Goal: Task Accomplishment & Management: Manage account settings

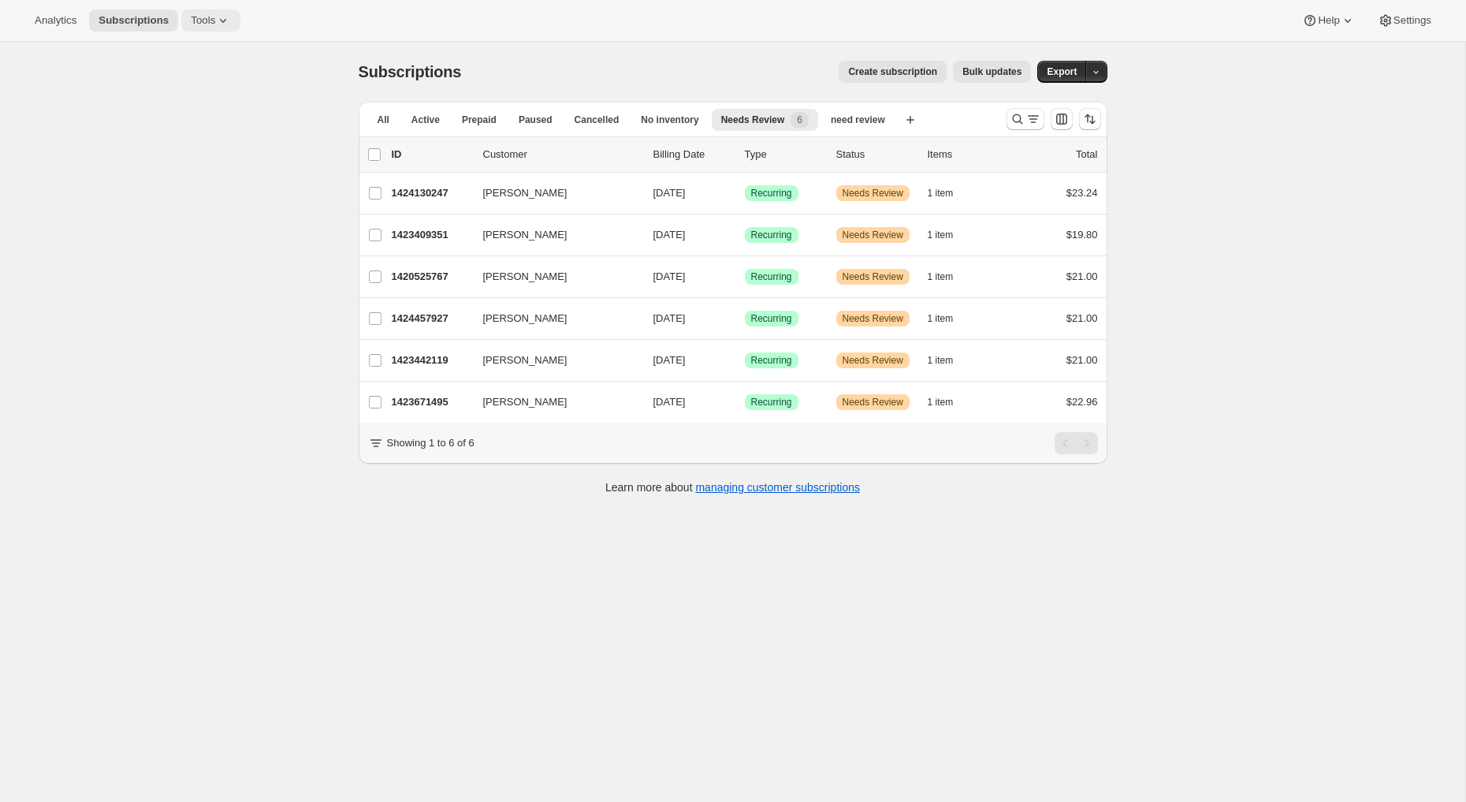
click at [210, 13] on button "Tools" at bounding box center [210, 20] width 59 height 22
click at [205, 106] on span "Bundles" at bounding box center [221, 107] width 140 height 16
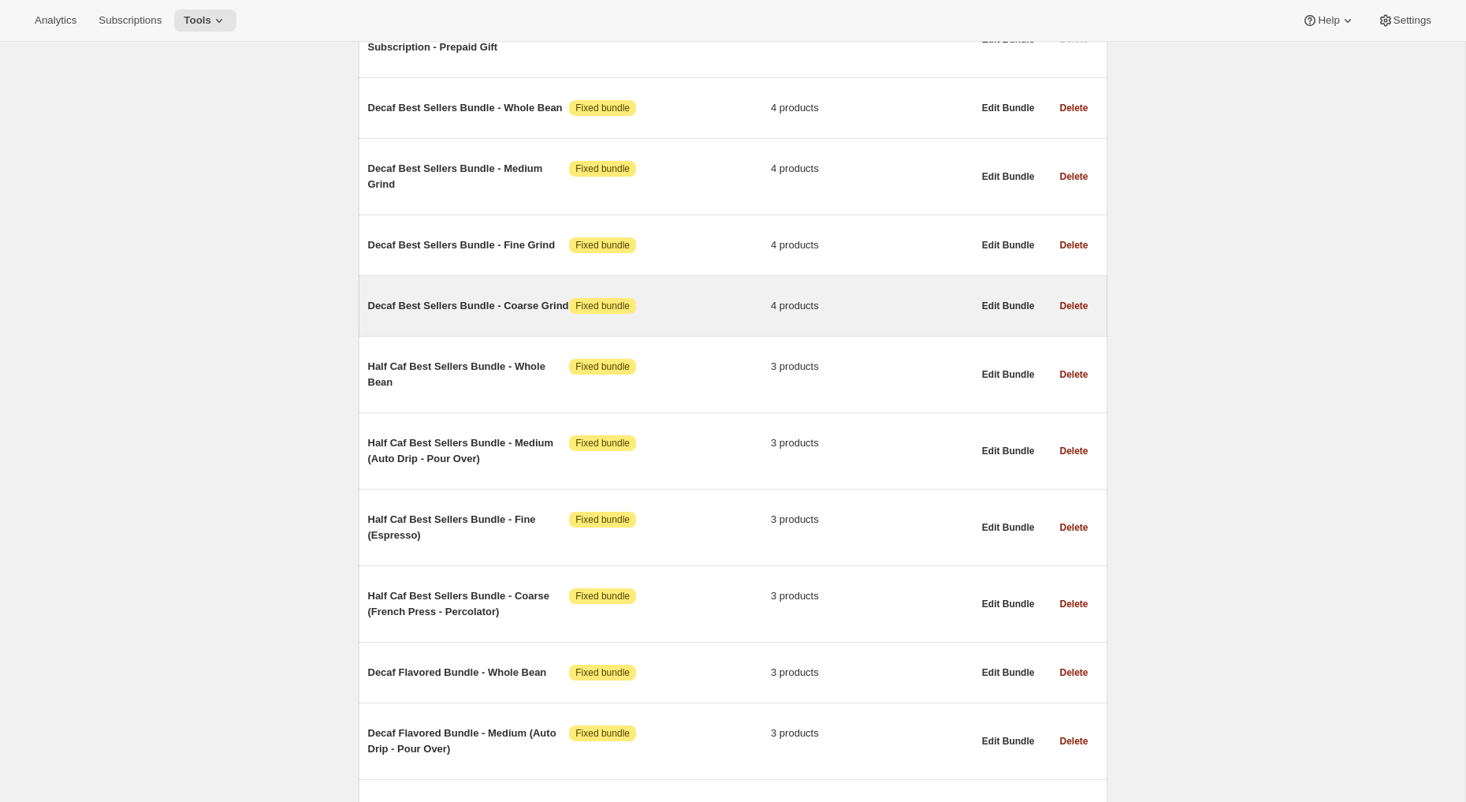
scroll to position [733, 0]
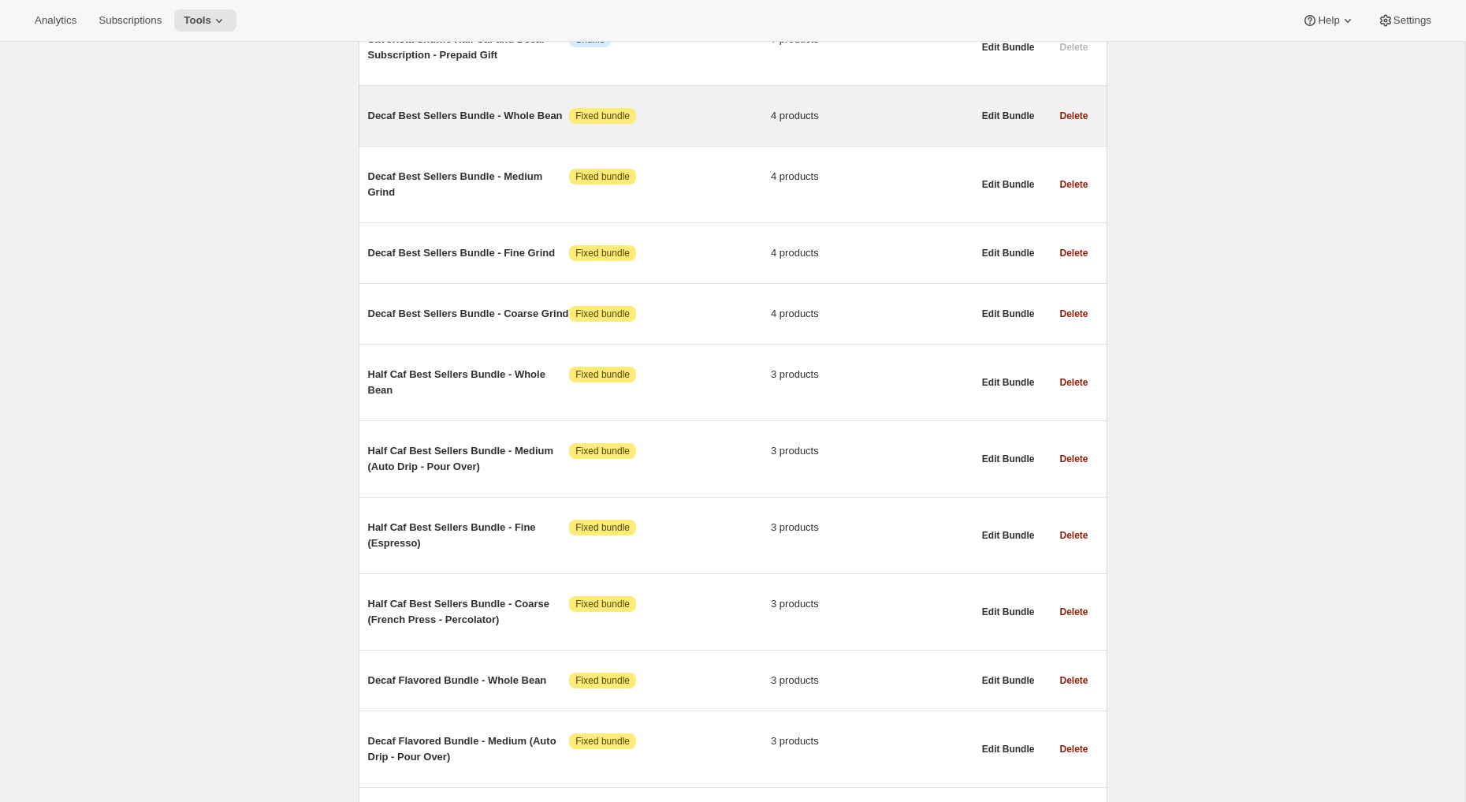
click at [474, 119] on span "Decaf Best Sellers Bundle - Whole Bean" at bounding box center [469, 116] width 202 height 16
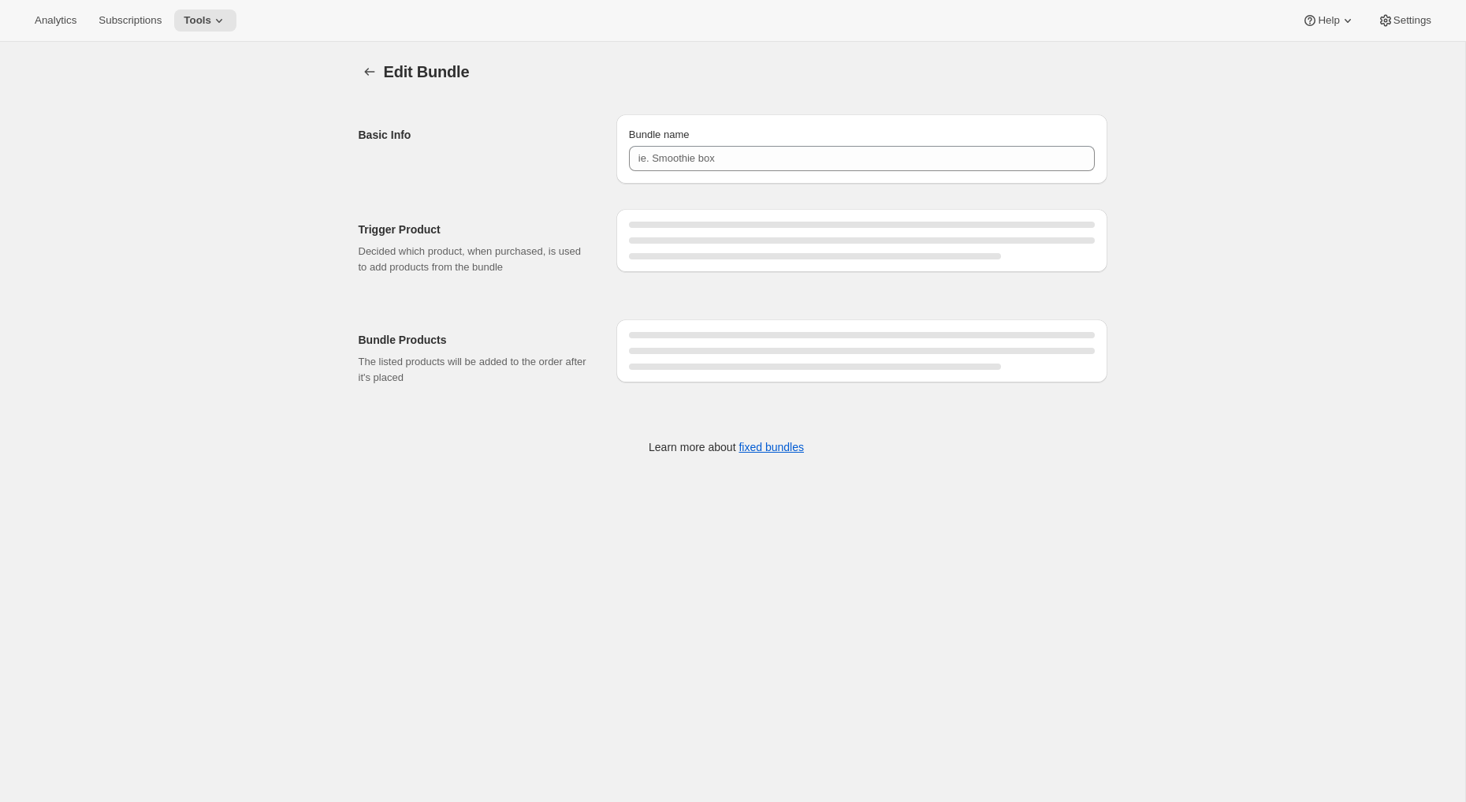
type input "Decaf Best Sellers Bundle - Whole Bean"
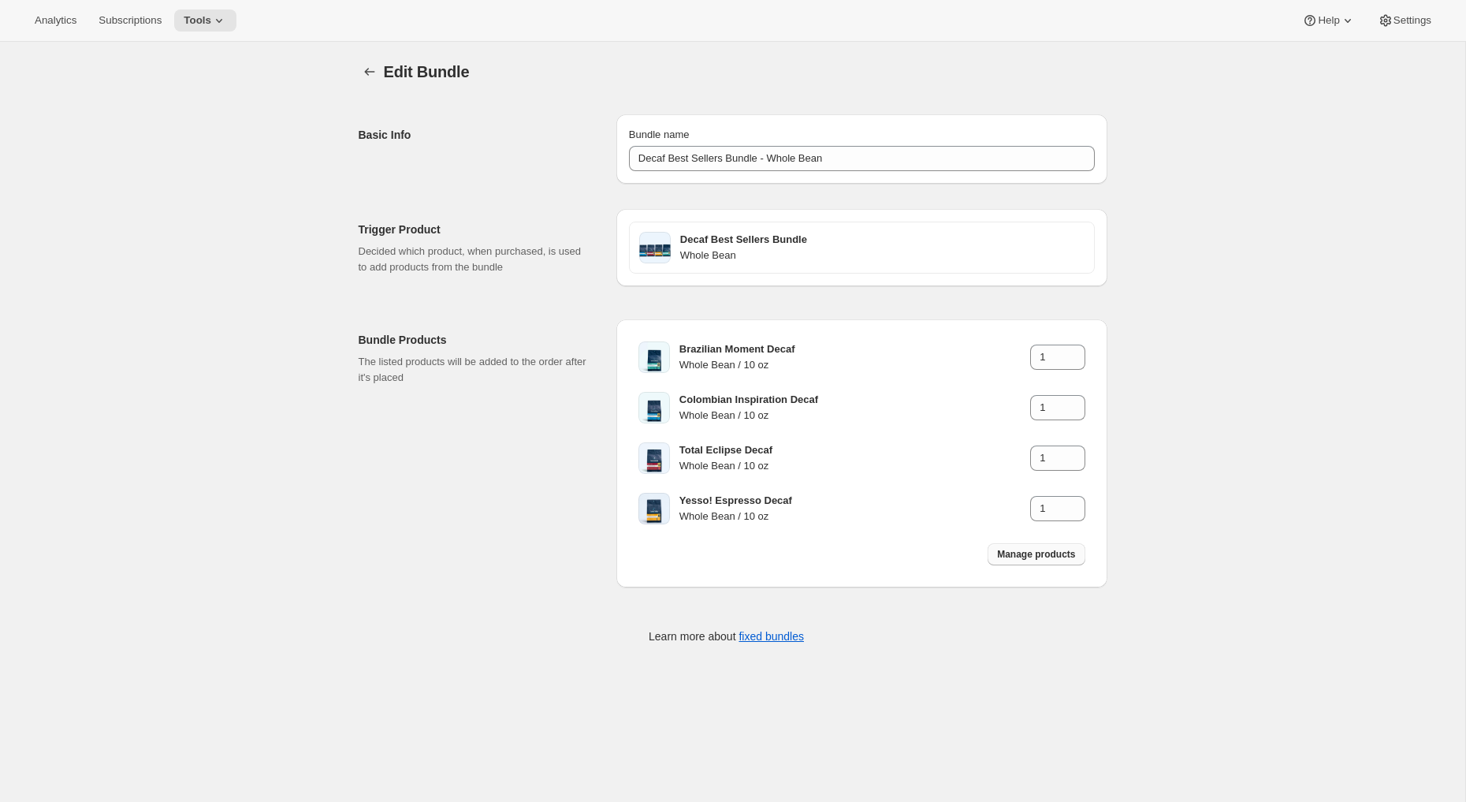
click at [1014, 550] on span "Manage products" at bounding box center [1036, 554] width 78 height 13
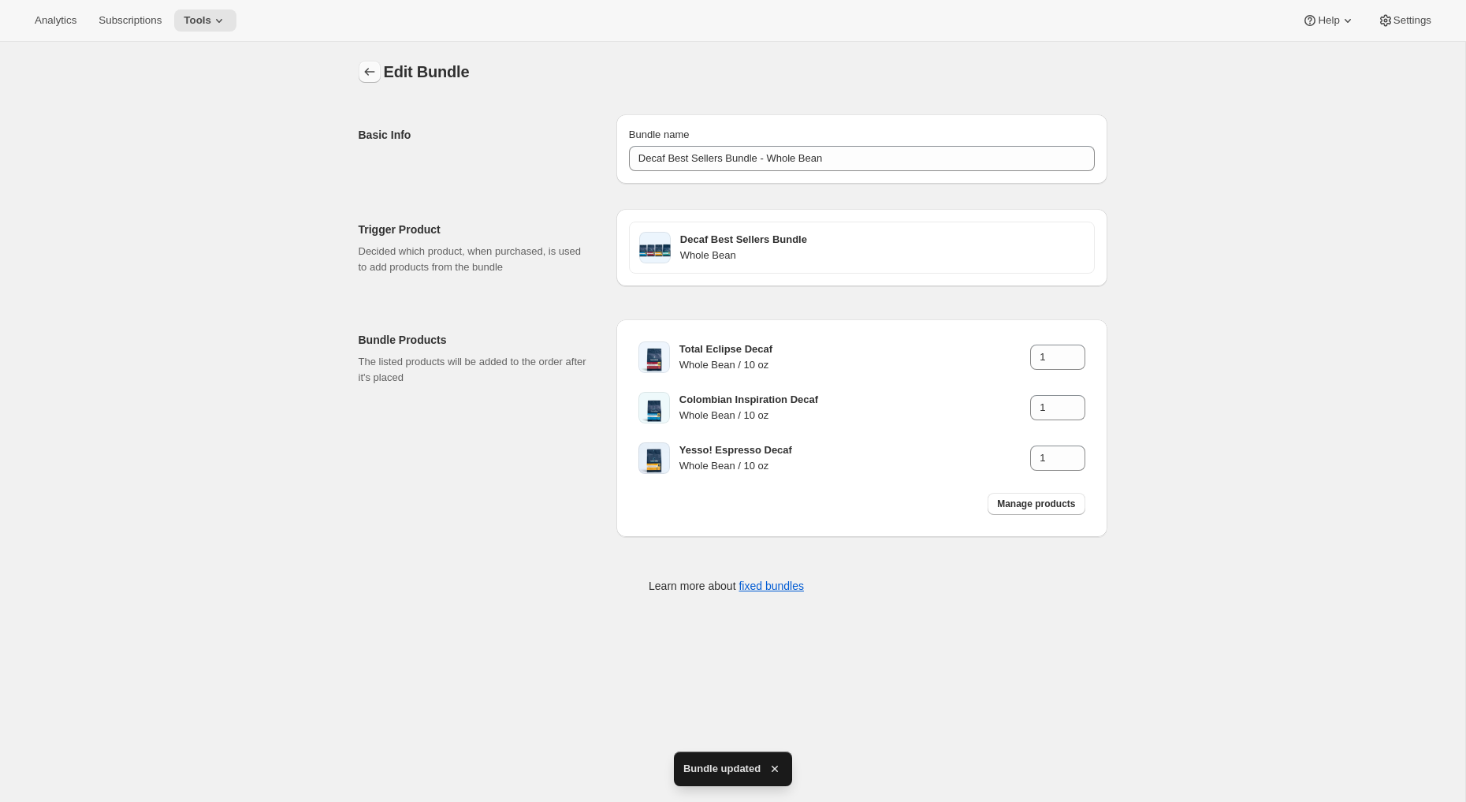
click at [362, 73] on icon "Bundles" at bounding box center [370, 72] width 16 height 16
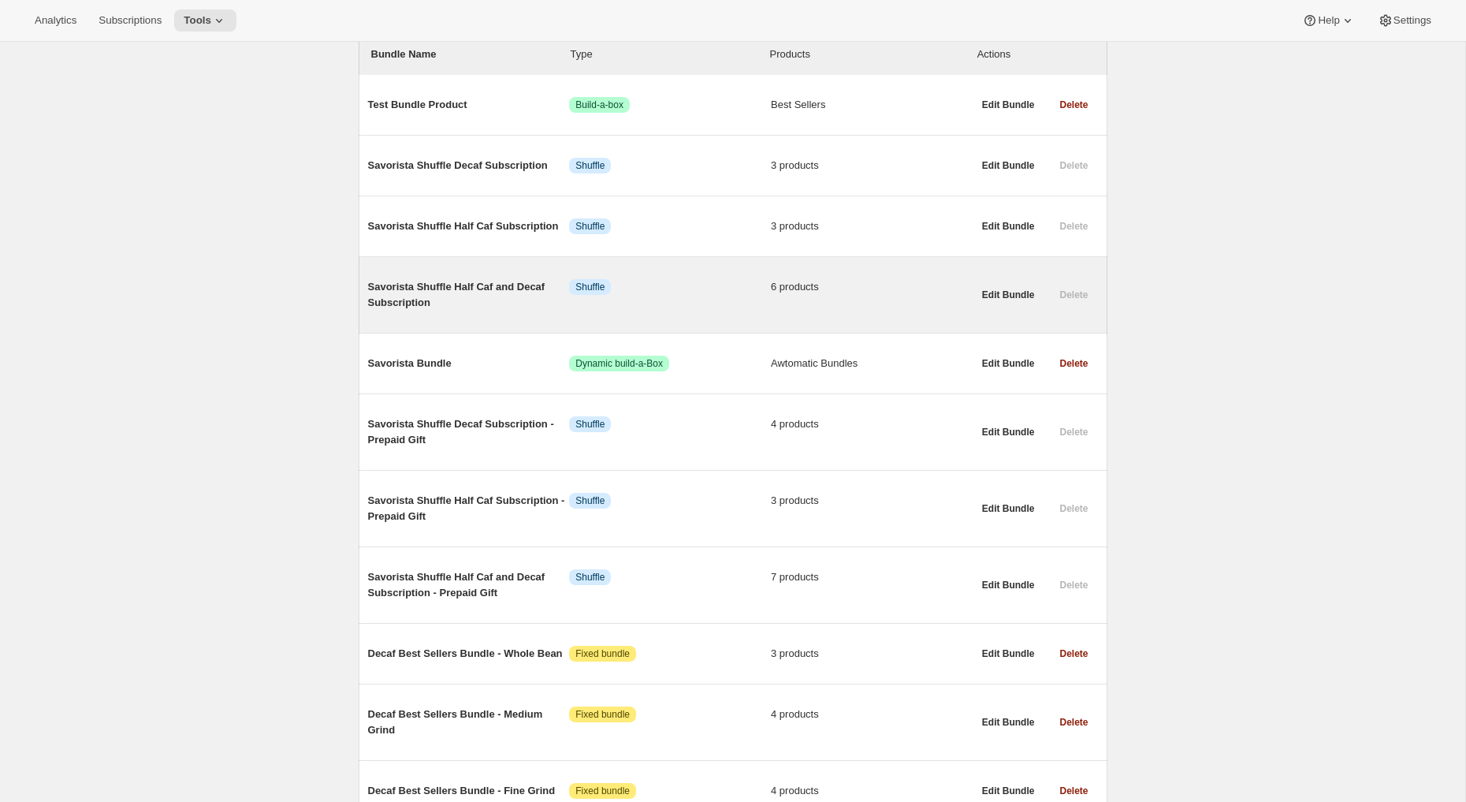
scroll to position [419, 0]
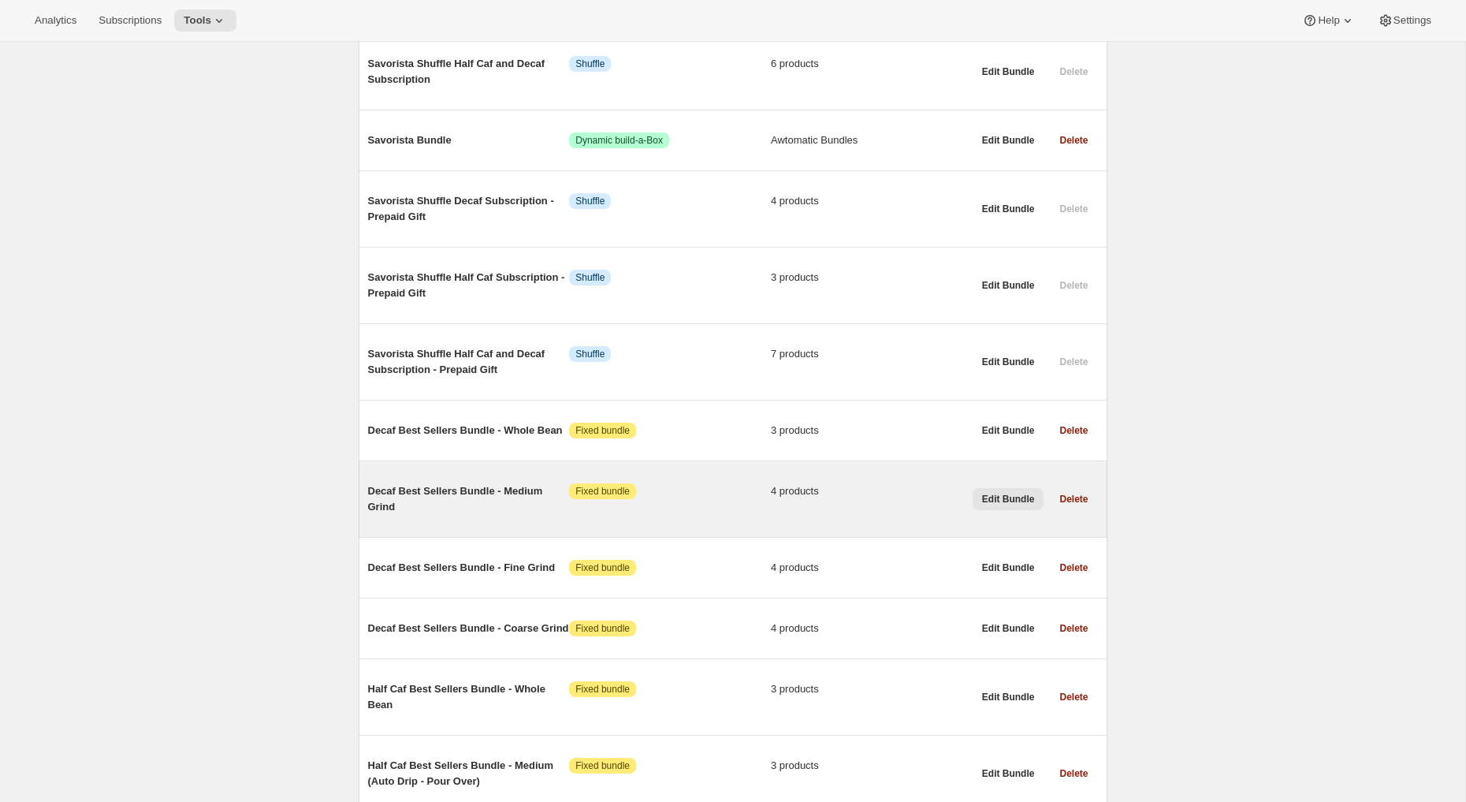
click at [998, 497] on span "Edit Bundle" at bounding box center [1008, 499] width 53 height 13
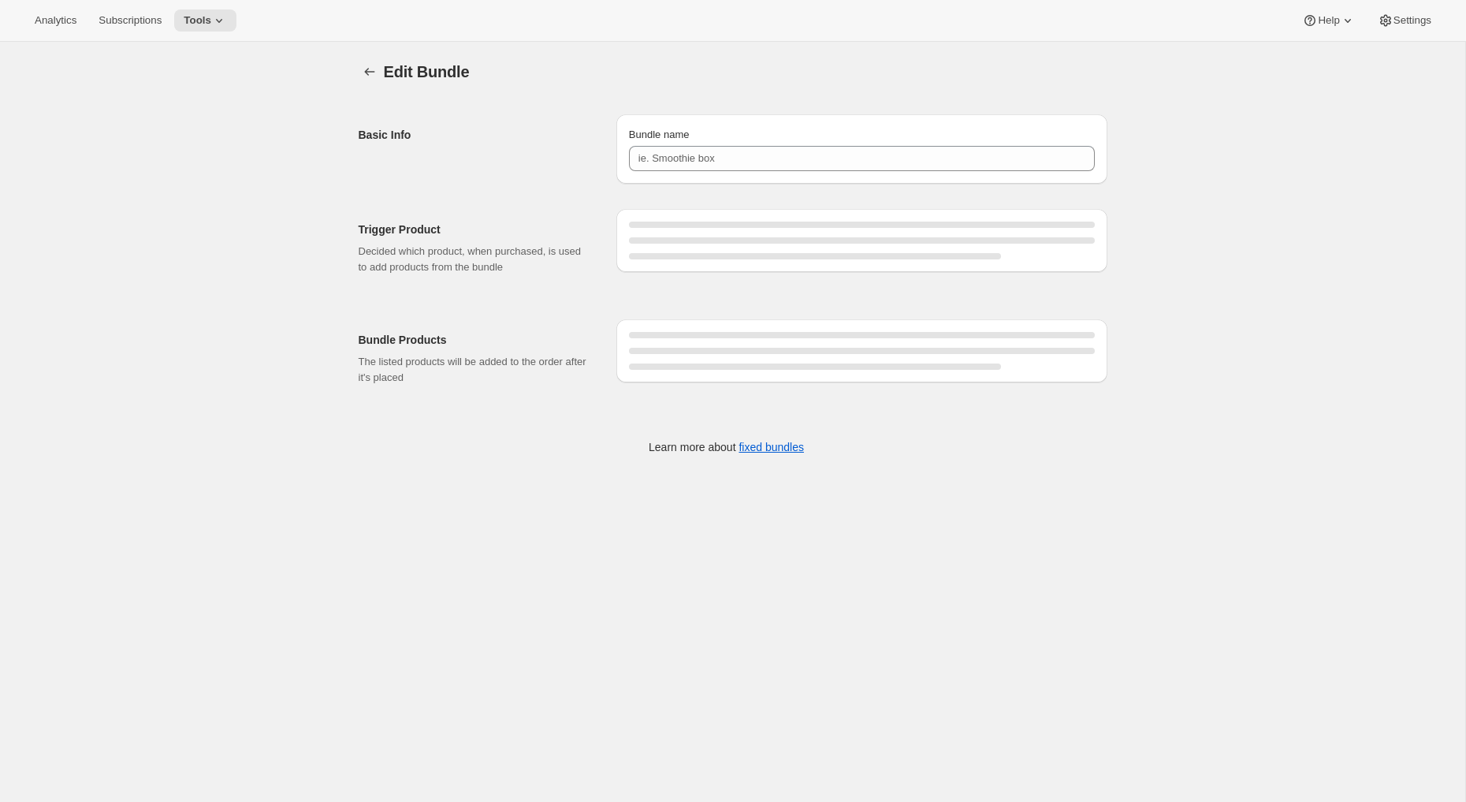
type input "Decaf Best Sellers Bundle - Medium Grind"
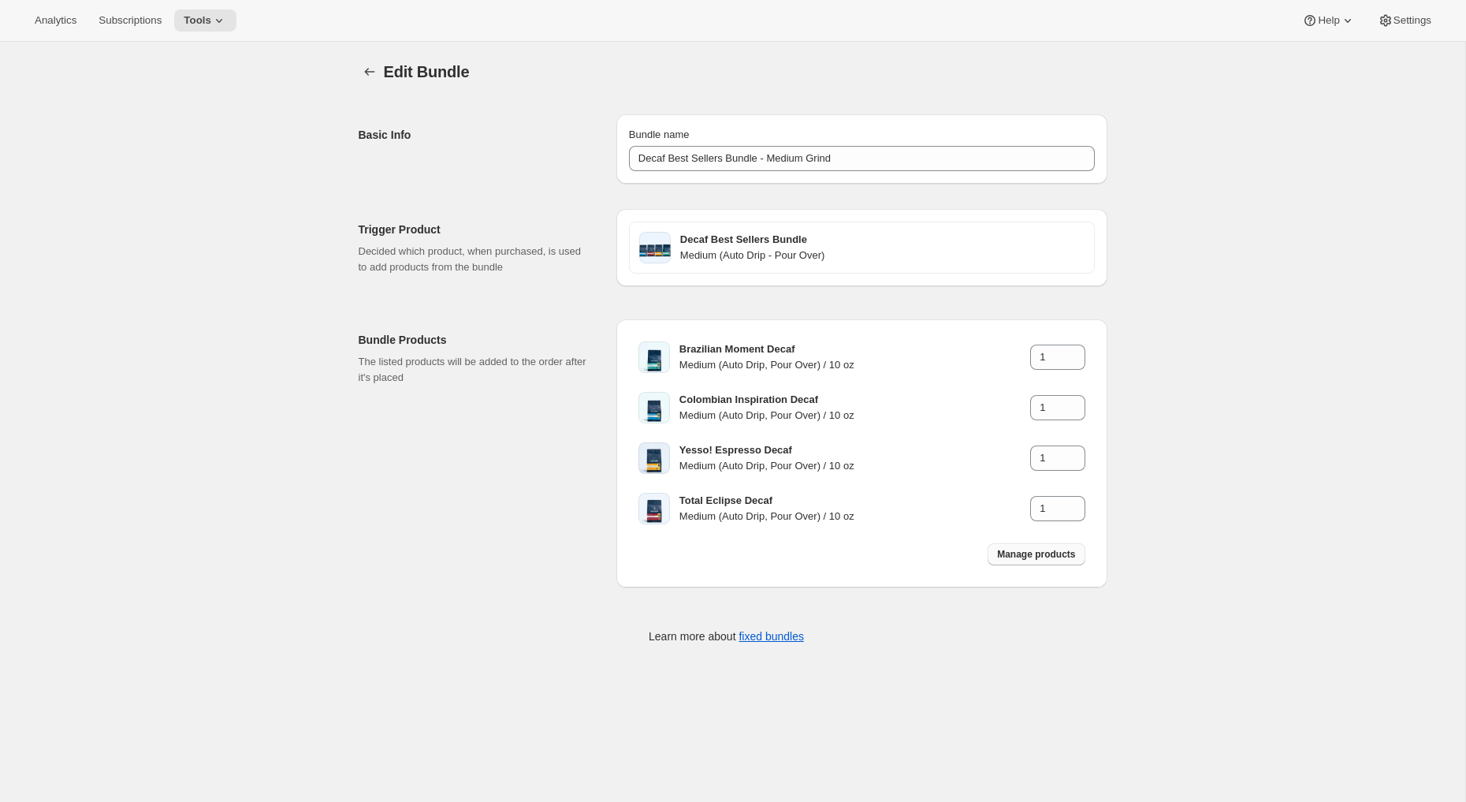
click at [1018, 547] on button "Manage products" at bounding box center [1036, 554] width 97 height 22
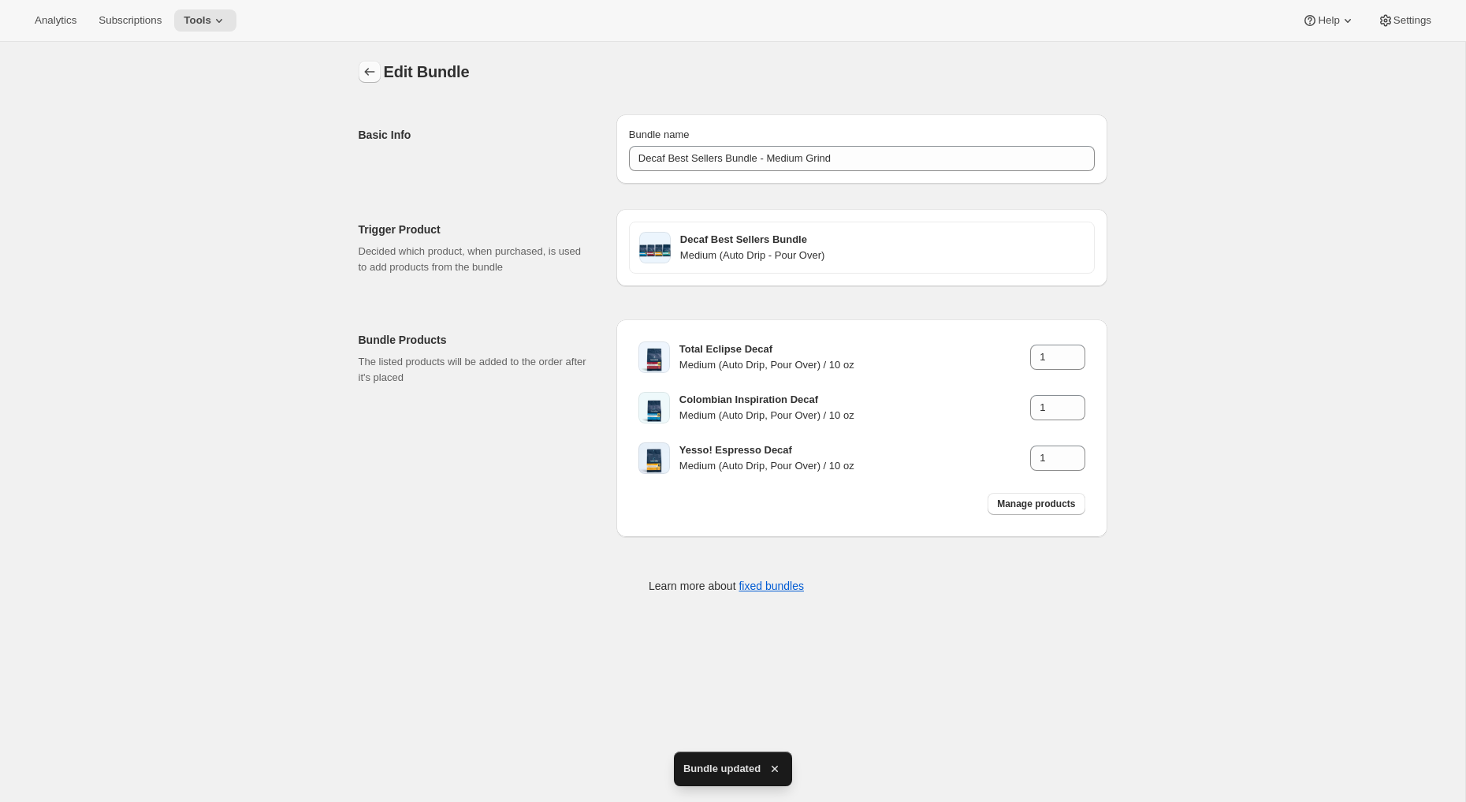
click at [367, 76] on icon "Bundles" at bounding box center [370, 72] width 16 height 16
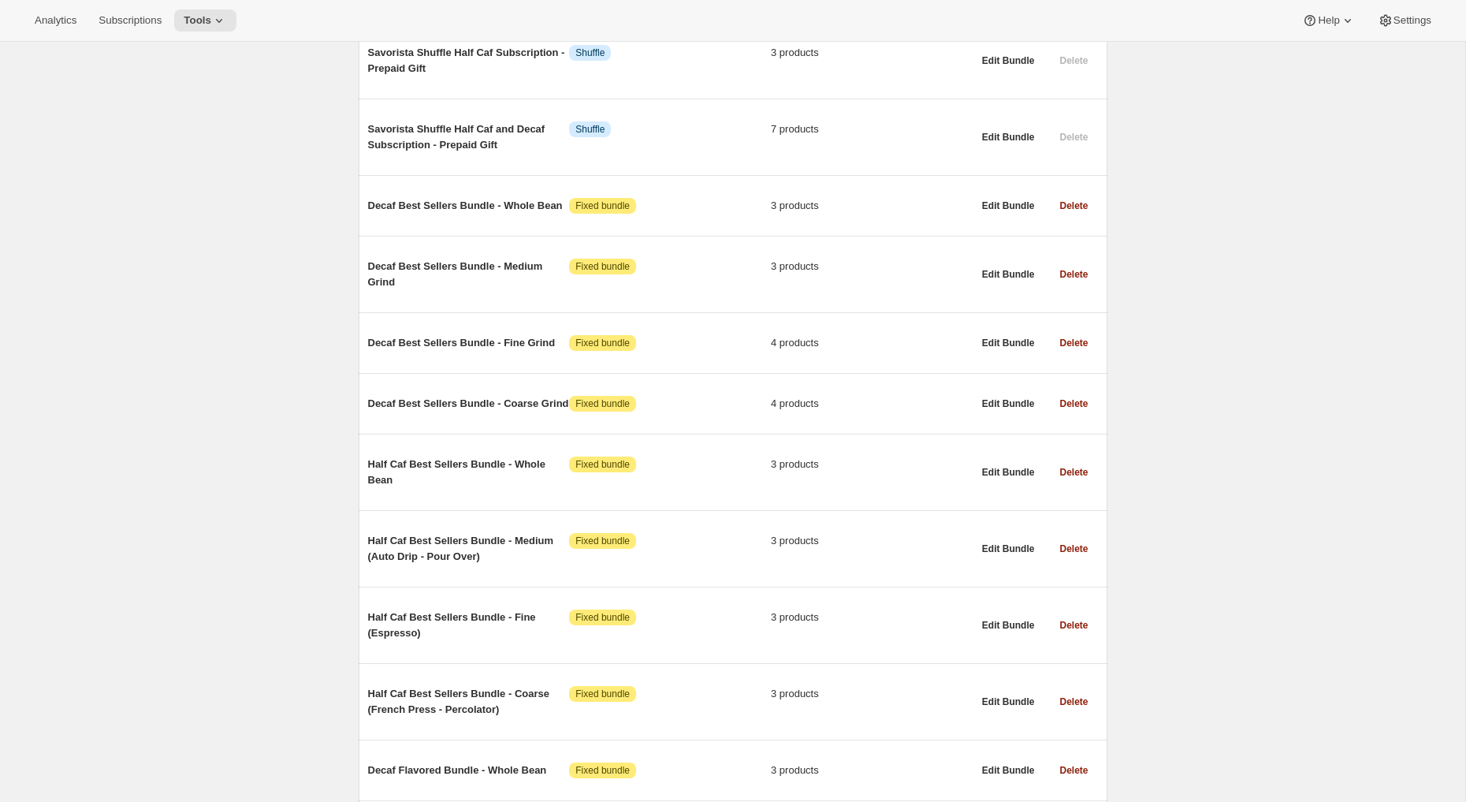
scroll to position [644, 0]
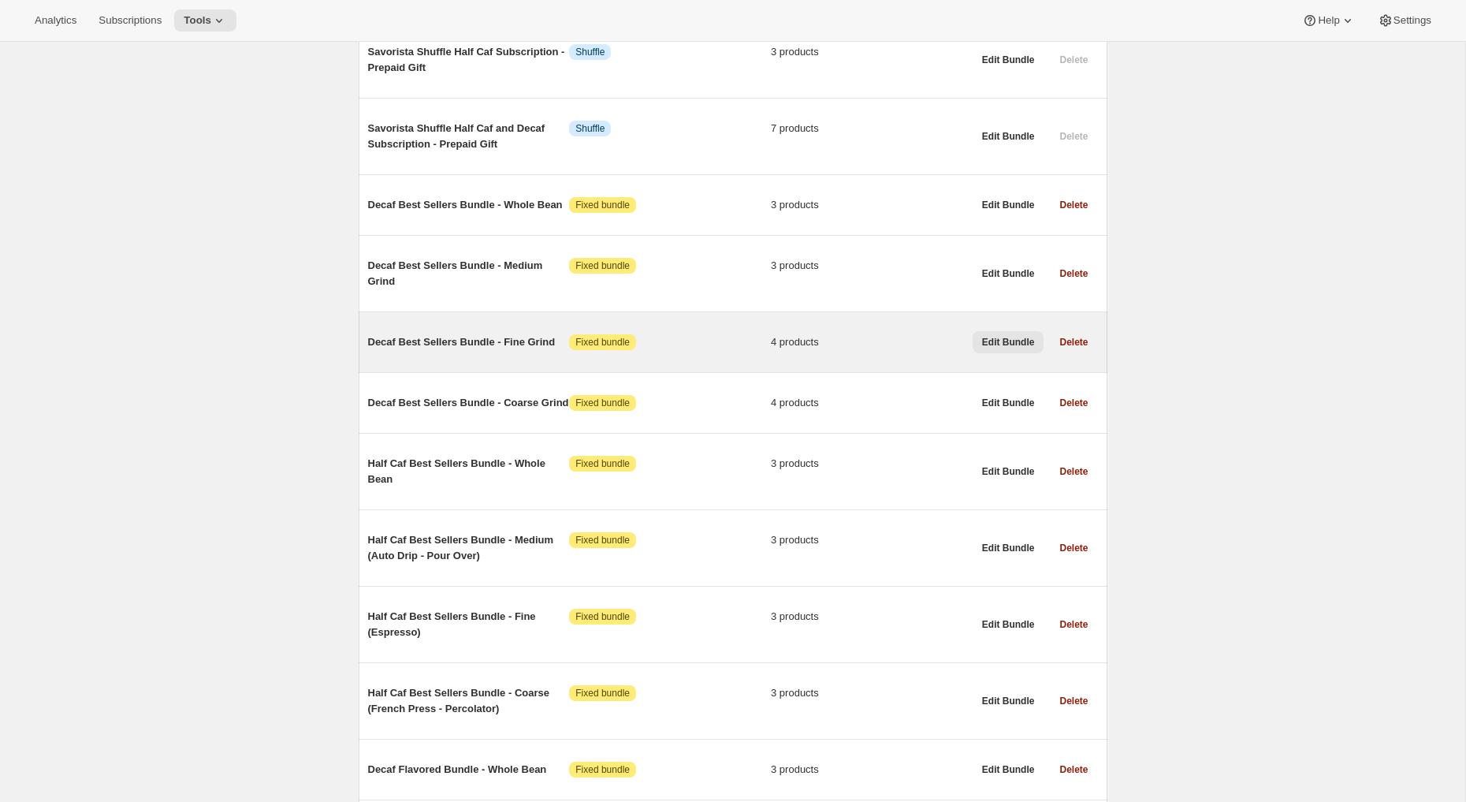
click at [1001, 344] on span "Edit Bundle" at bounding box center [1008, 342] width 53 height 13
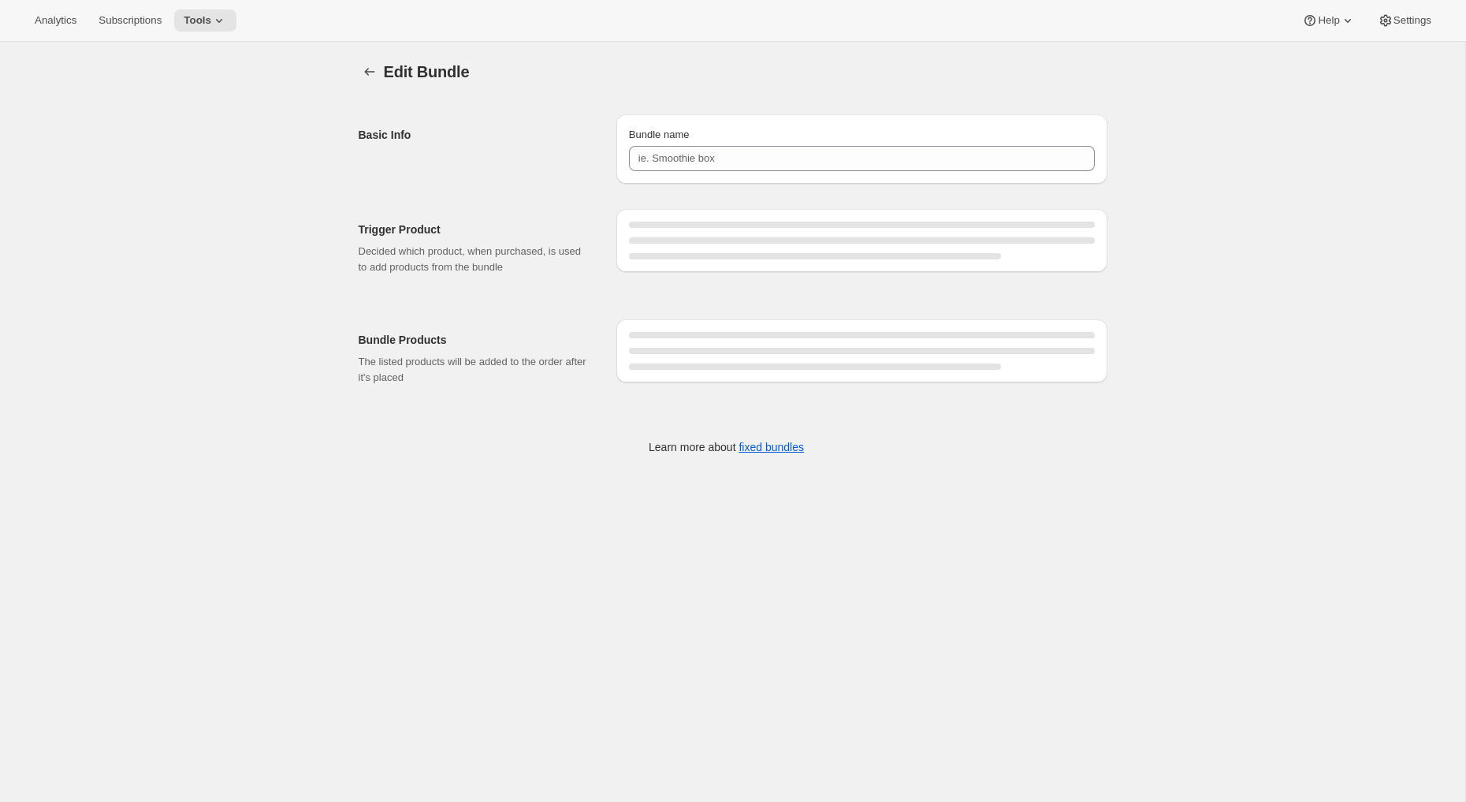
type input "Decaf Best Sellers Bundle - Fine Grind"
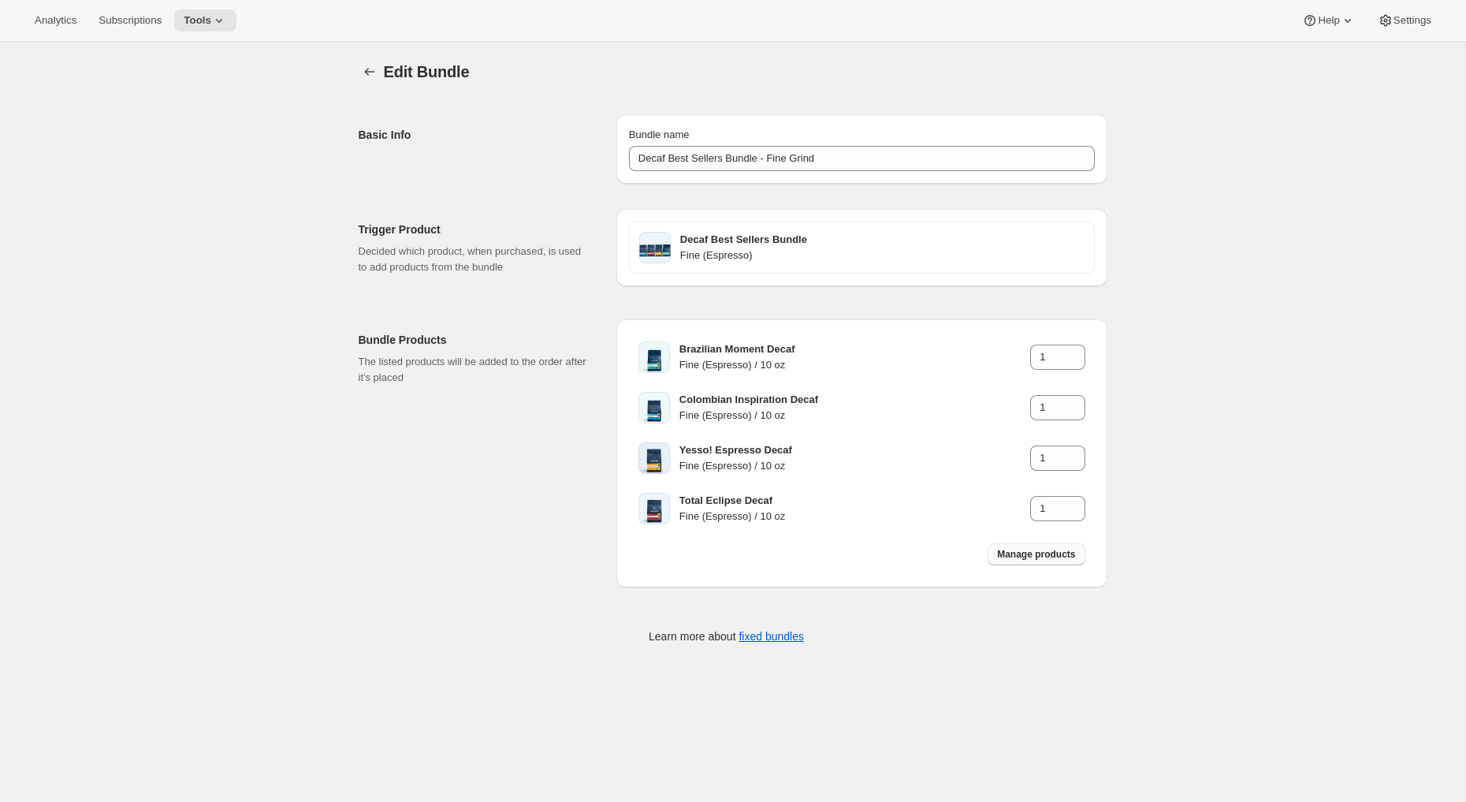
click at [1027, 555] on span "Manage products" at bounding box center [1036, 554] width 78 height 13
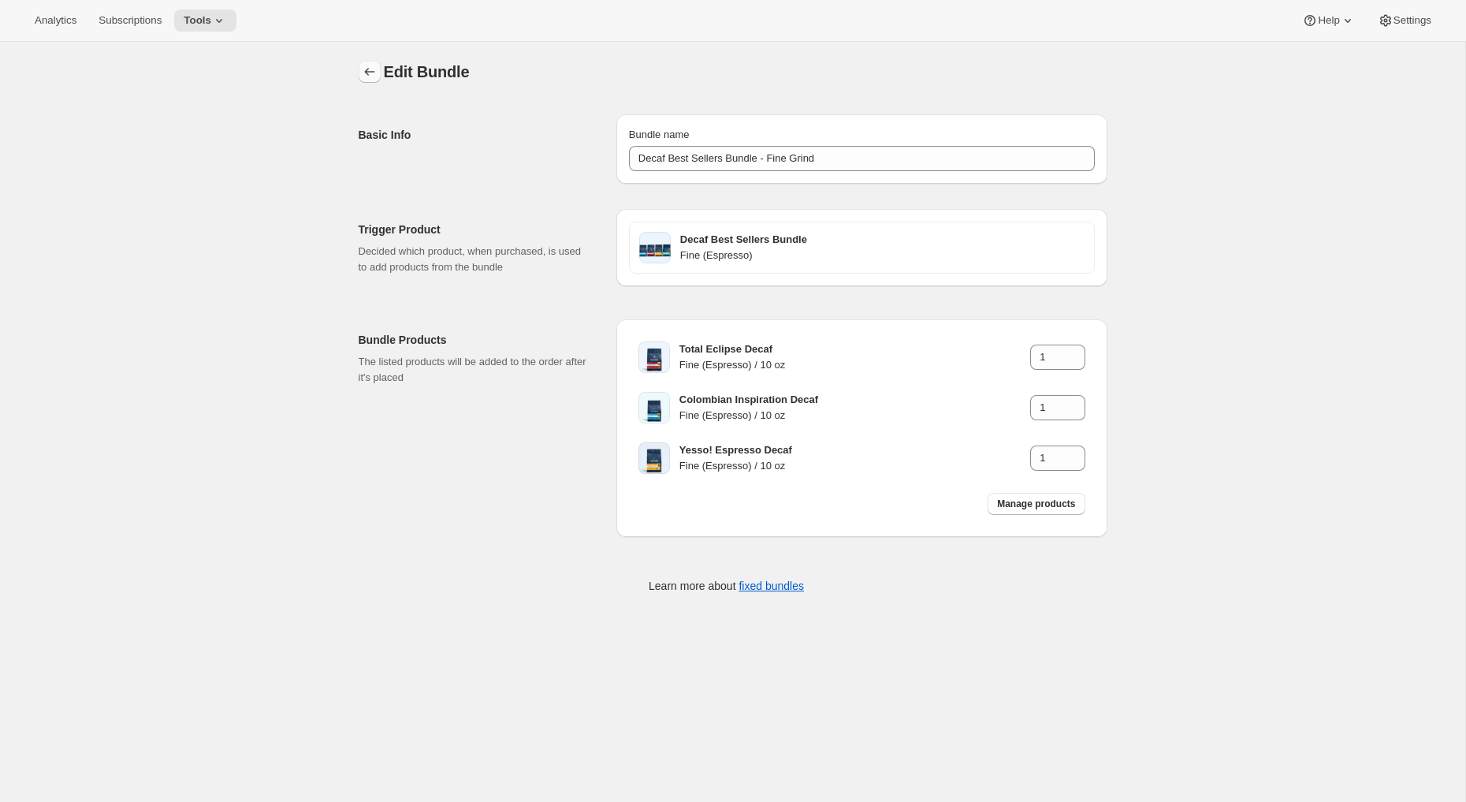
click at [369, 73] on icon "Bundles" at bounding box center [370, 72] width 16 height 16
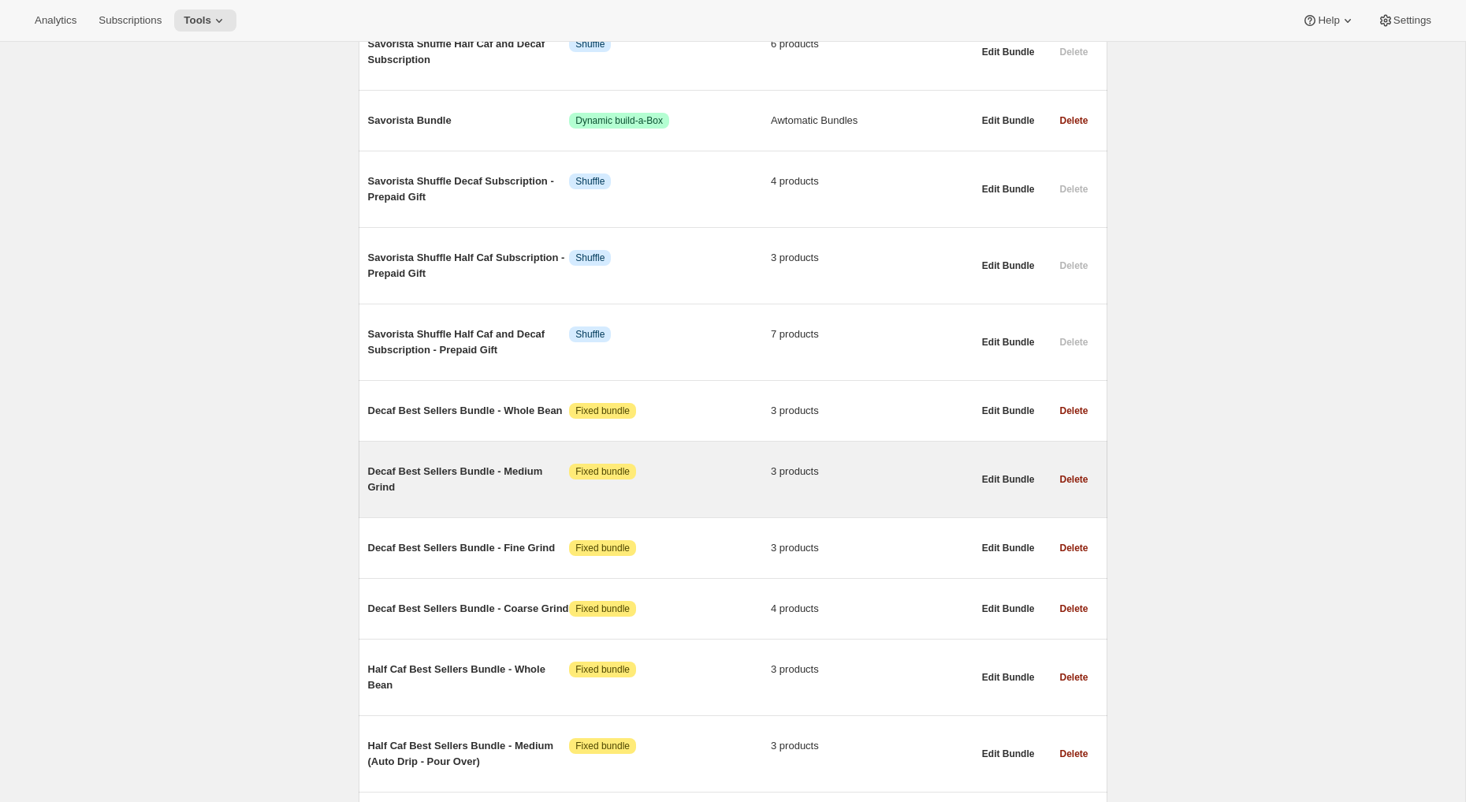
scroll to position [451, 0]
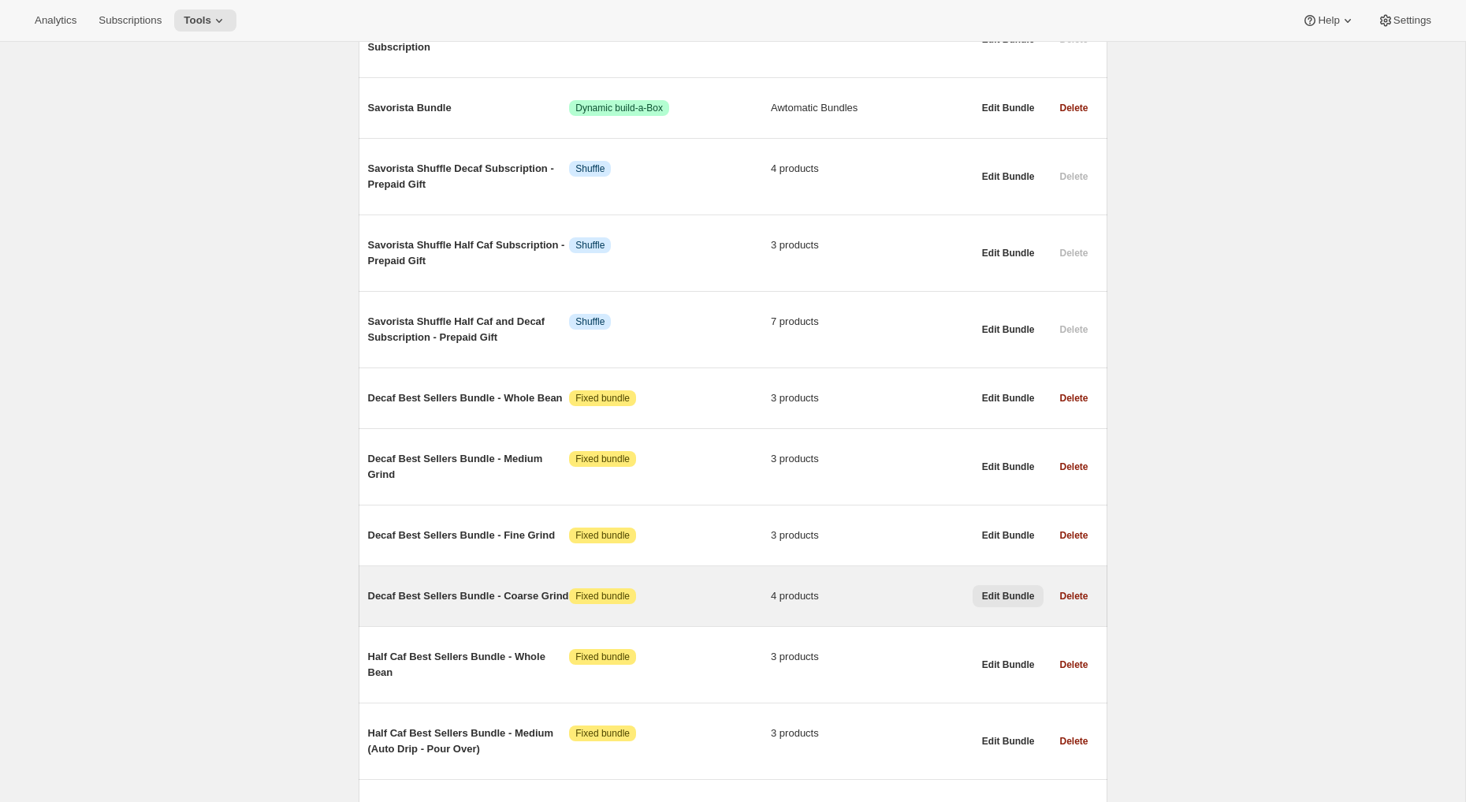
click at [999, 607] on button "Edit Bundle" at bounding box center [1009, 596] width 72 height 22
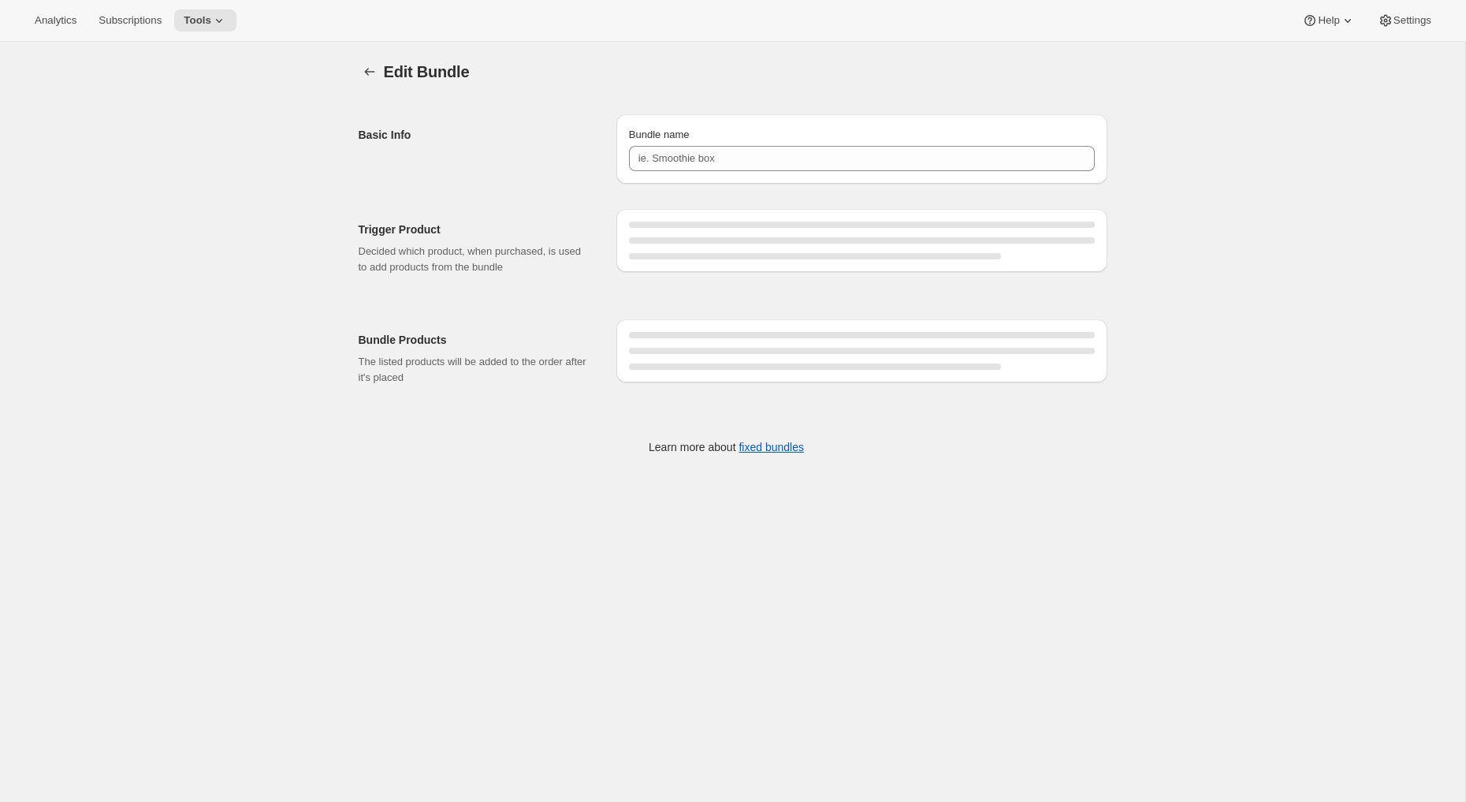
type input "Decaf Best Sellers Bundle - Coarse Grind"
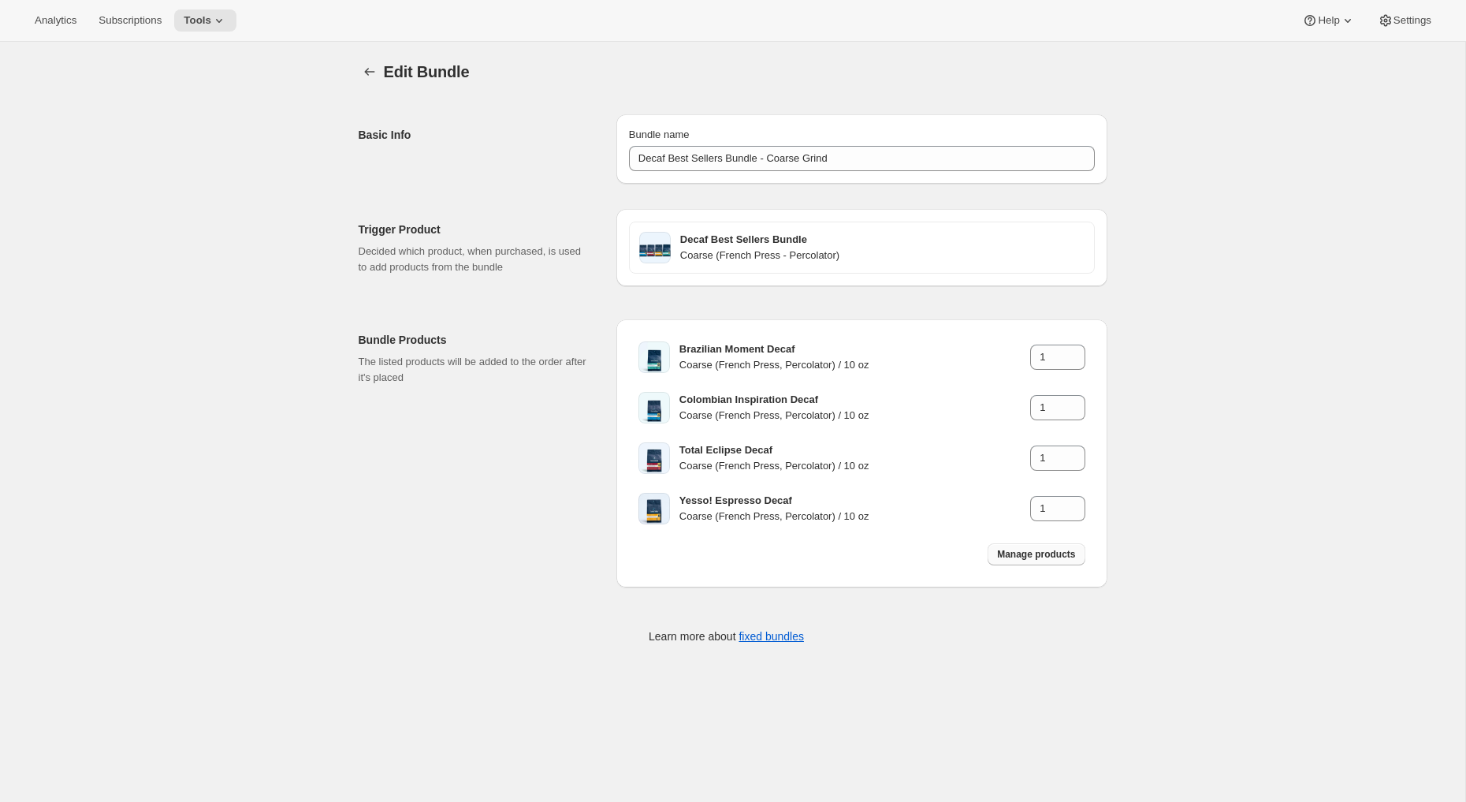
click at [1027, 553] on span "Manage products" at bounding box center [1036, 554] width 78 height 13
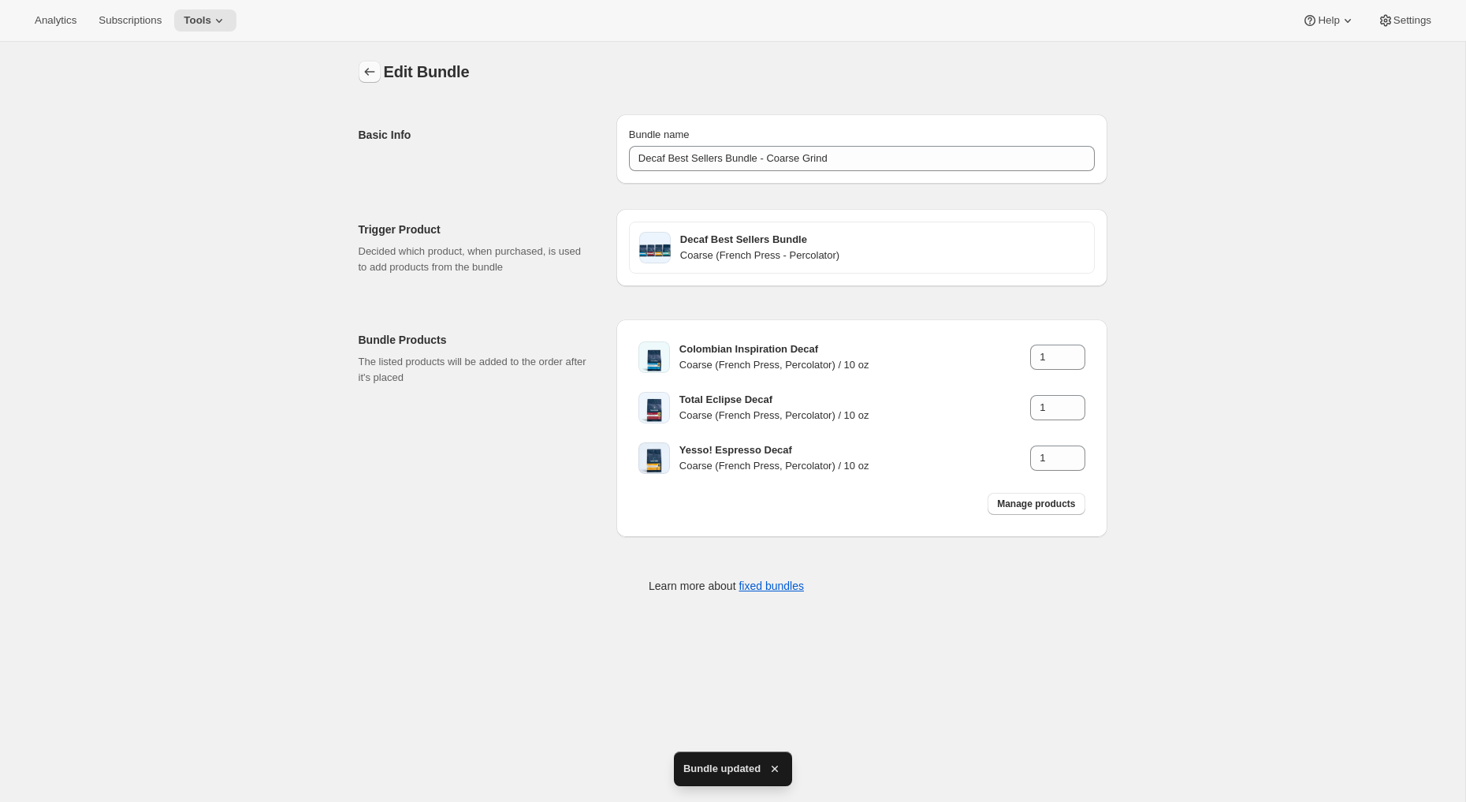
click at [364, 73] on icon "Bundles" at bounding box center [370, 72] width 16 height 16
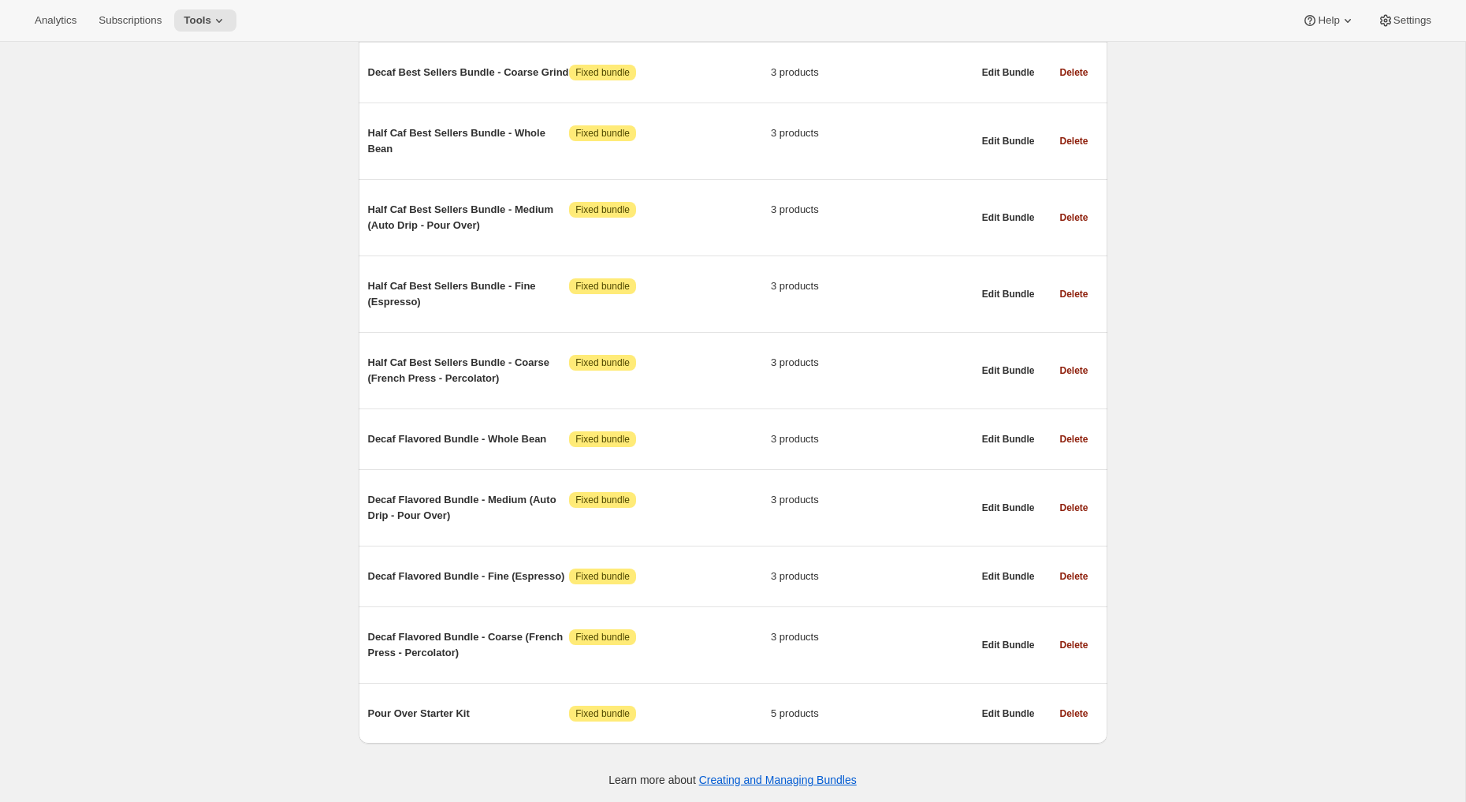
scroll to position [1003, 0]
